Goal: Browse casually

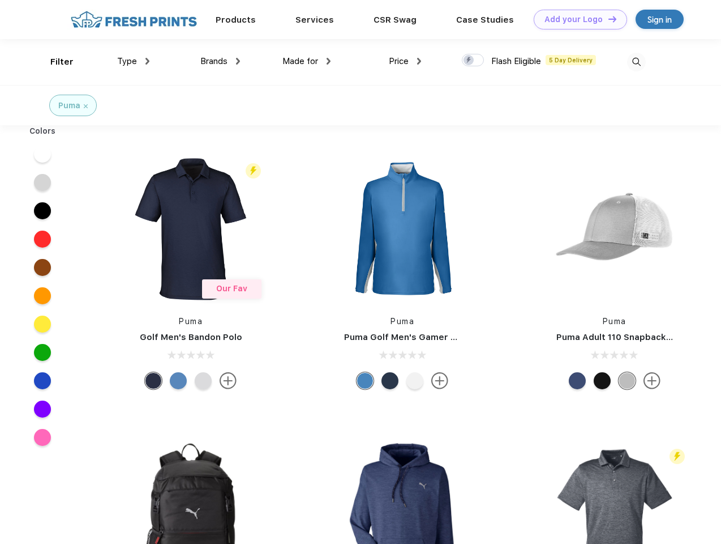
click at [576, 19] on link "Add your Logo Design Tool" at bounding box center [580, 20] width 93 height 20
click at [0, 0] on div "Design Tool" at bounding box center [0, 0] width 0 height 0
click at [608, 19] on link "Add your Logo Design Tool" at bounding box center [580, 20] width 93 height 20
click at [54, 62] on div "Filter" at bounding box center [61, 61] width 23 height 13
click at [134, 61] on span "Type" at bounding box center [127, 61] width 20 height 10
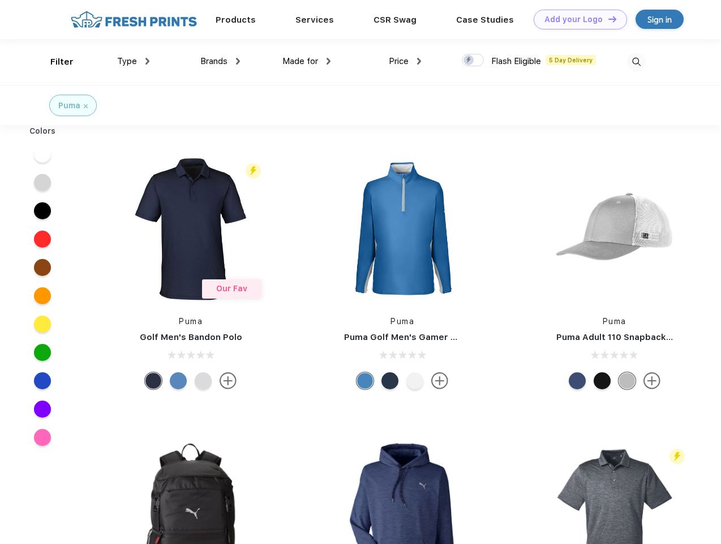
click at [220, 61] on span "Brands" at bounding box center [213, 61] width 27 height 10
click at [307, 61] on span "Made for" at bounding box center [301, 61] width 36 height 10
click at [405, 61] on span "Price" at bounding box center [399, 61] width 20 height 10
click at [473, 61] on div at bounding box center [473, 60] width 22 height 12
click at [469, 61] on input "checkbox" at bounding box center [465, 56] width 7 height 7
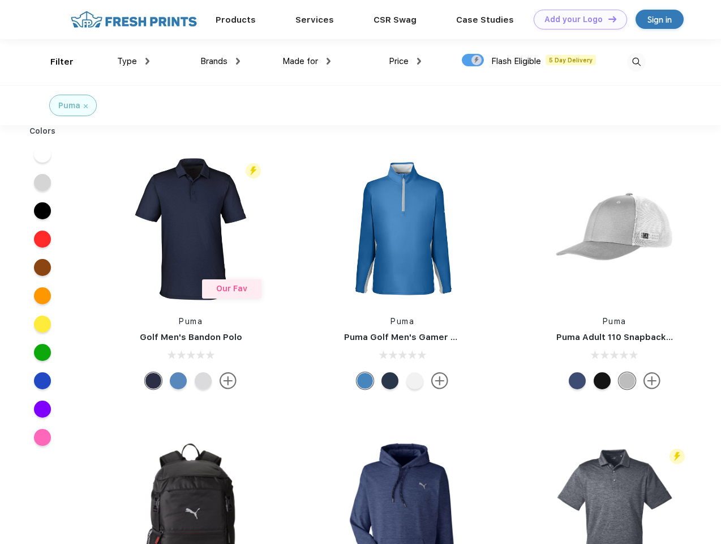
click at [636, 62] on img at bounding box center [636, 62] width 19 height 19
